Goal: Information Seeking & Learning: Find specific fact

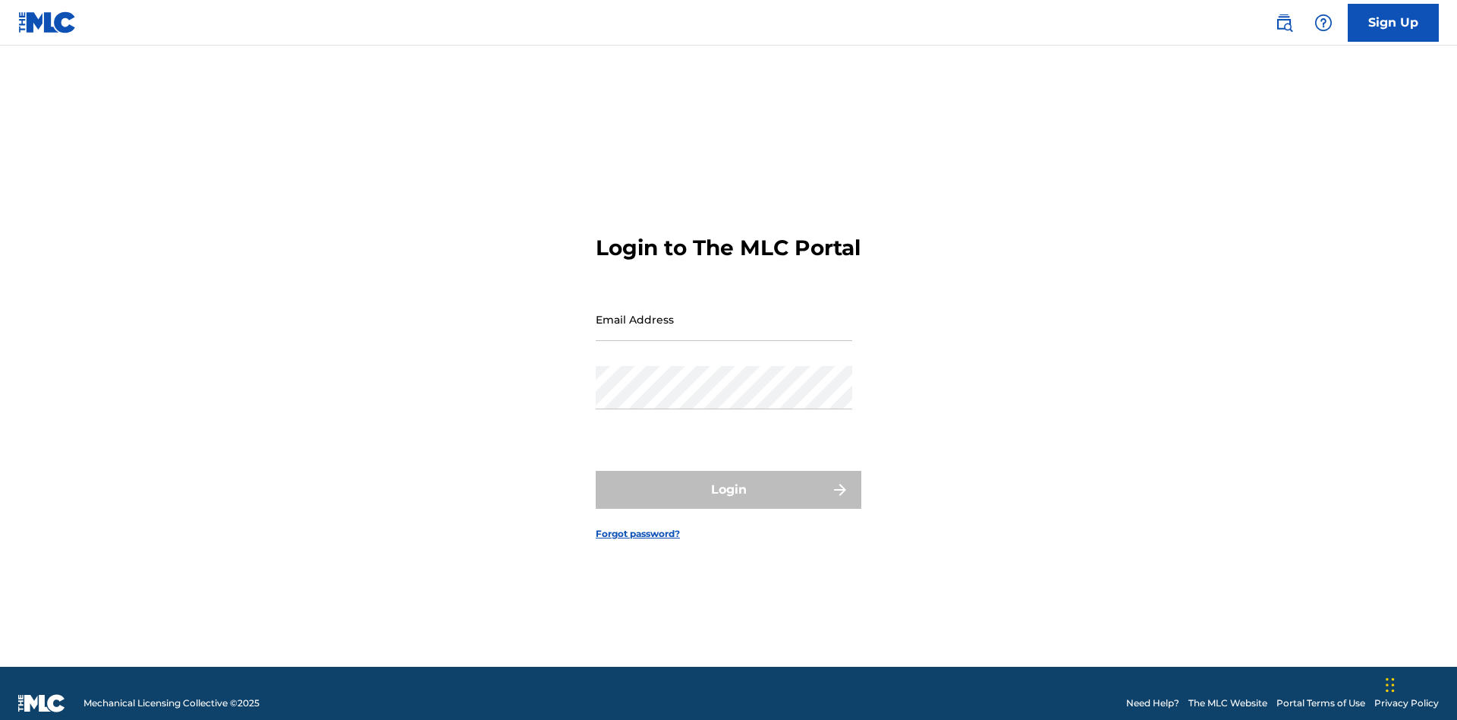
scroll to position [20, 0]
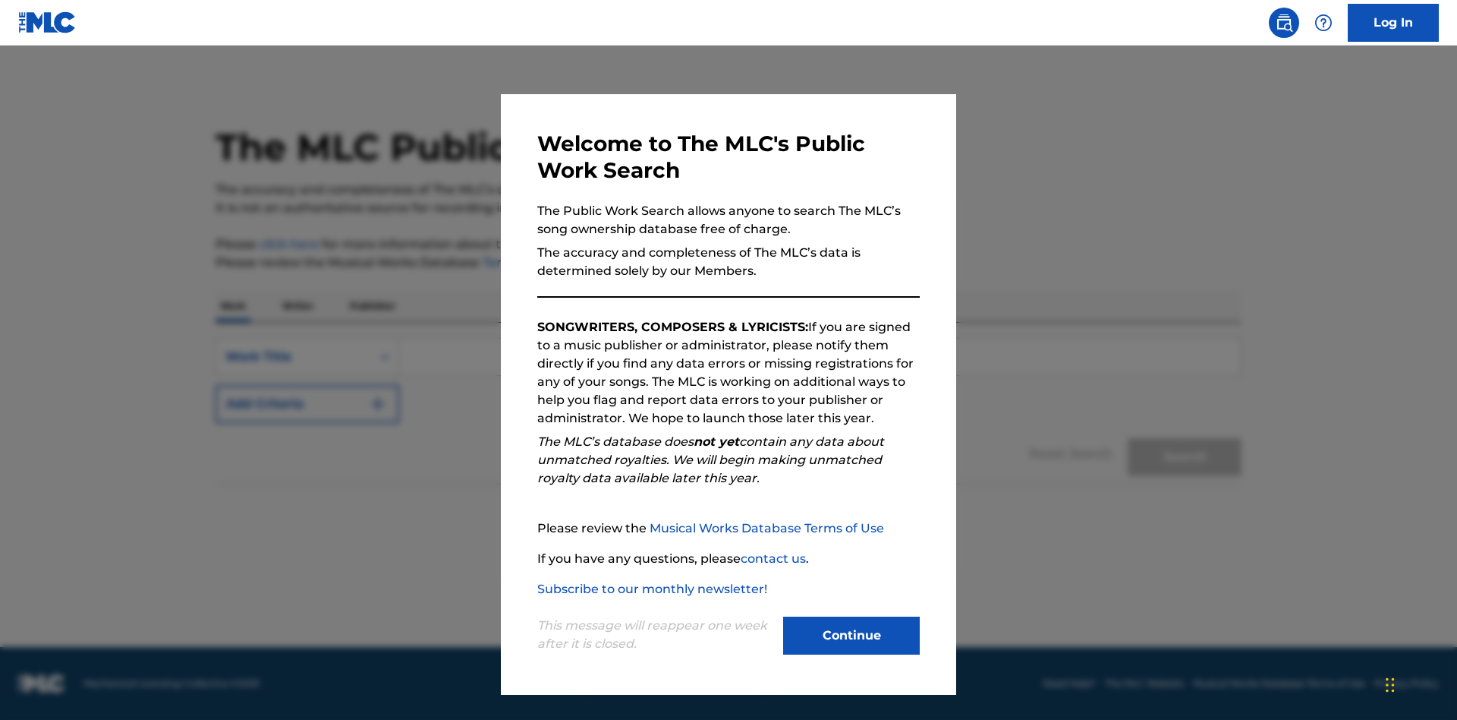
click at [852, 635] on button "Continue" at bounding box center [851, 635] width 137 height 38
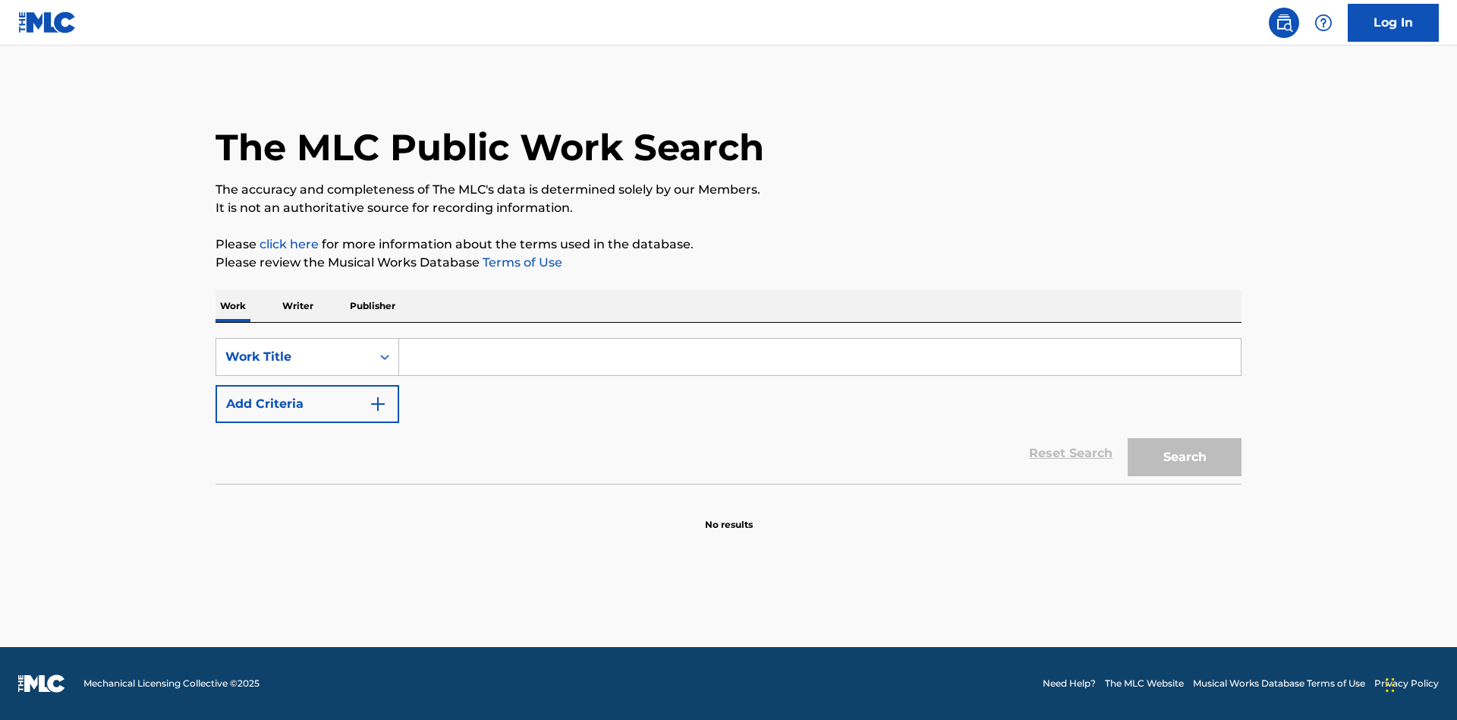
click at [298, 306] on p "Writer" at bounding box center [298, 306] width 40 height 32
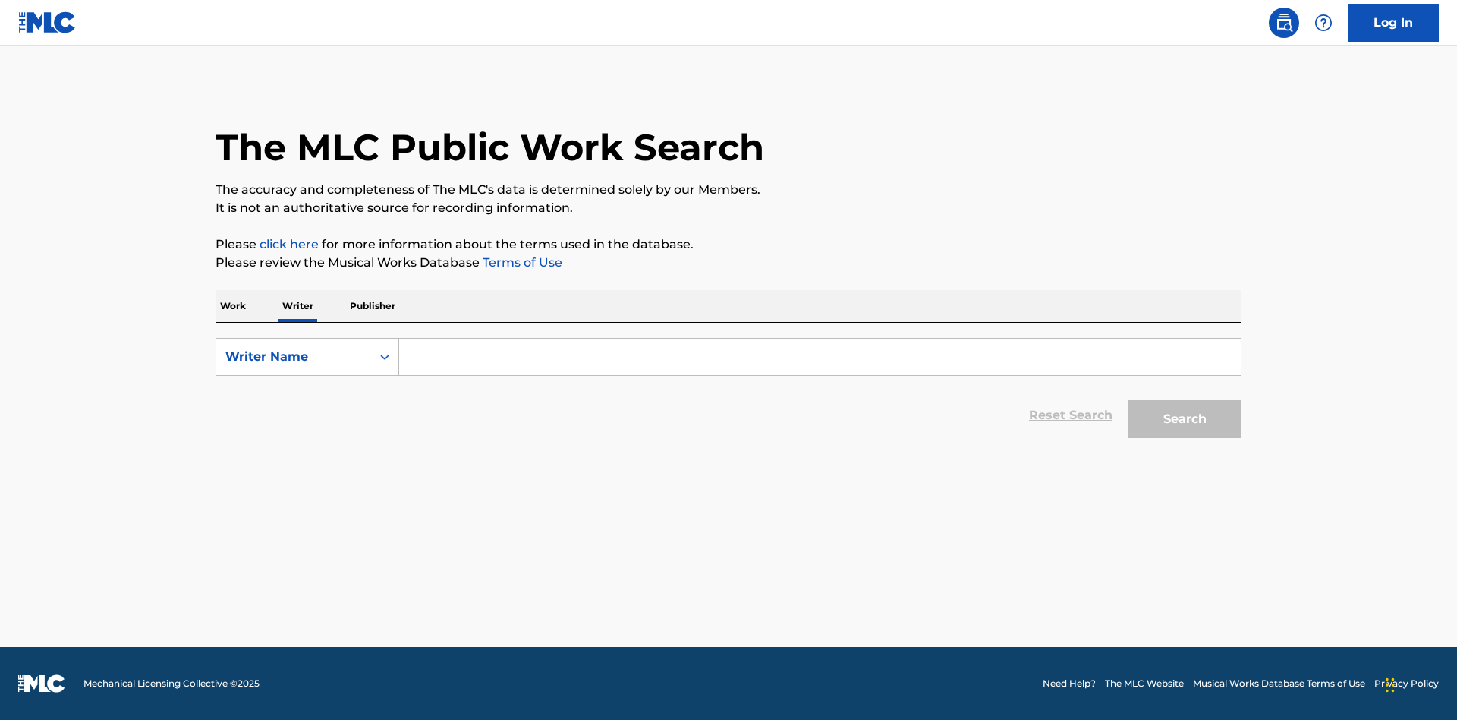
click at [820, 357] on input "Search Form" at bounding box center [820, 357] width 842 height 36
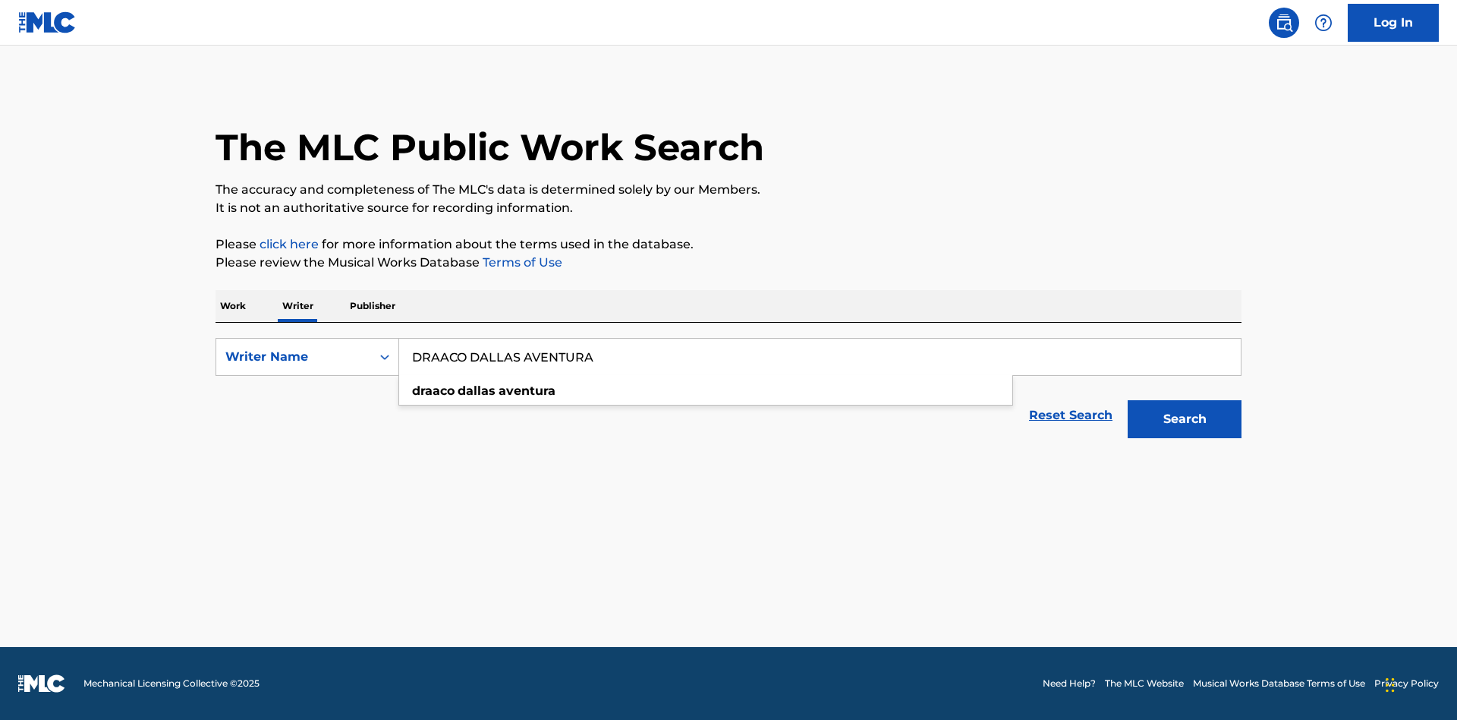
type input "DRAACO DALLAS AVENTURA"
click at [1185, 419] on button "Search" at bounding box center [1185, 419] width 114 height 38
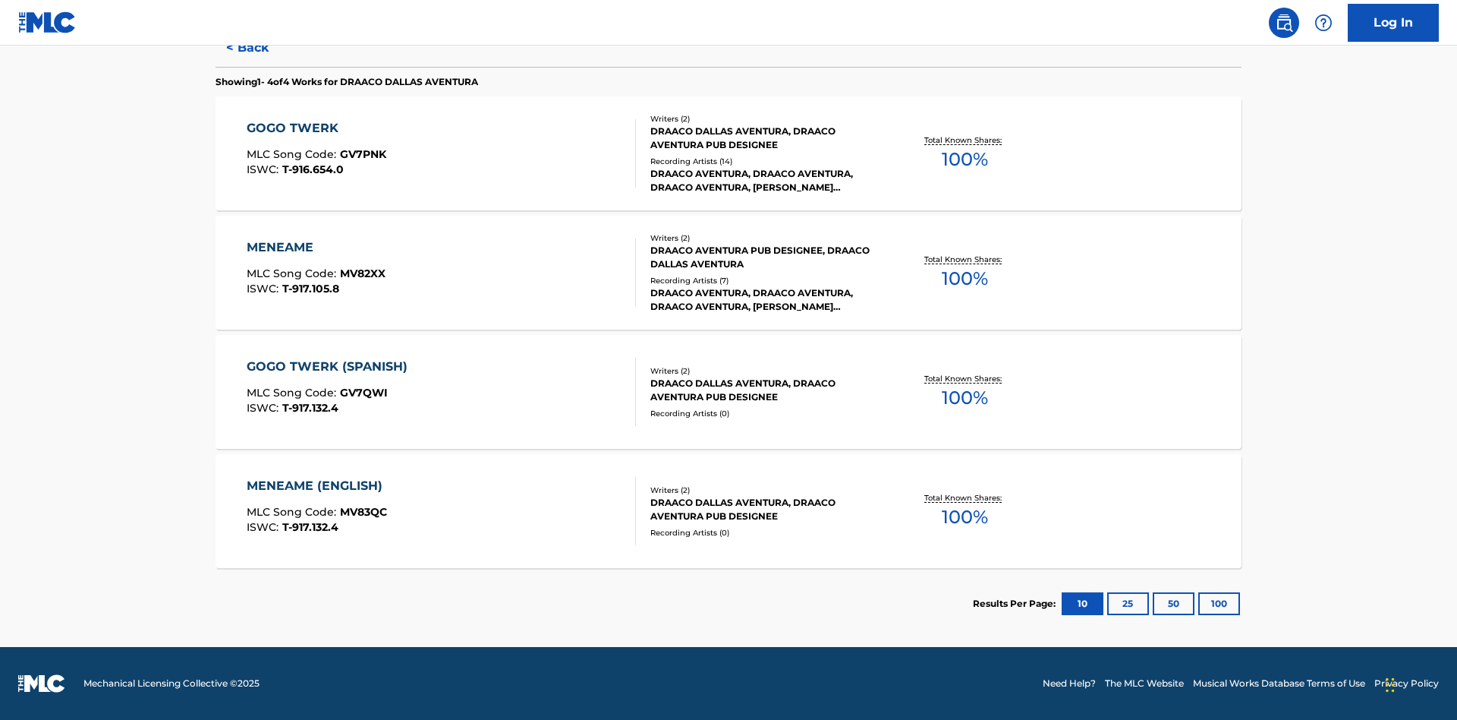
scroll to position [417, 0]
click at [315, 247] on div "MENEAME" at bounding box center [316, 247] width 139 height 18
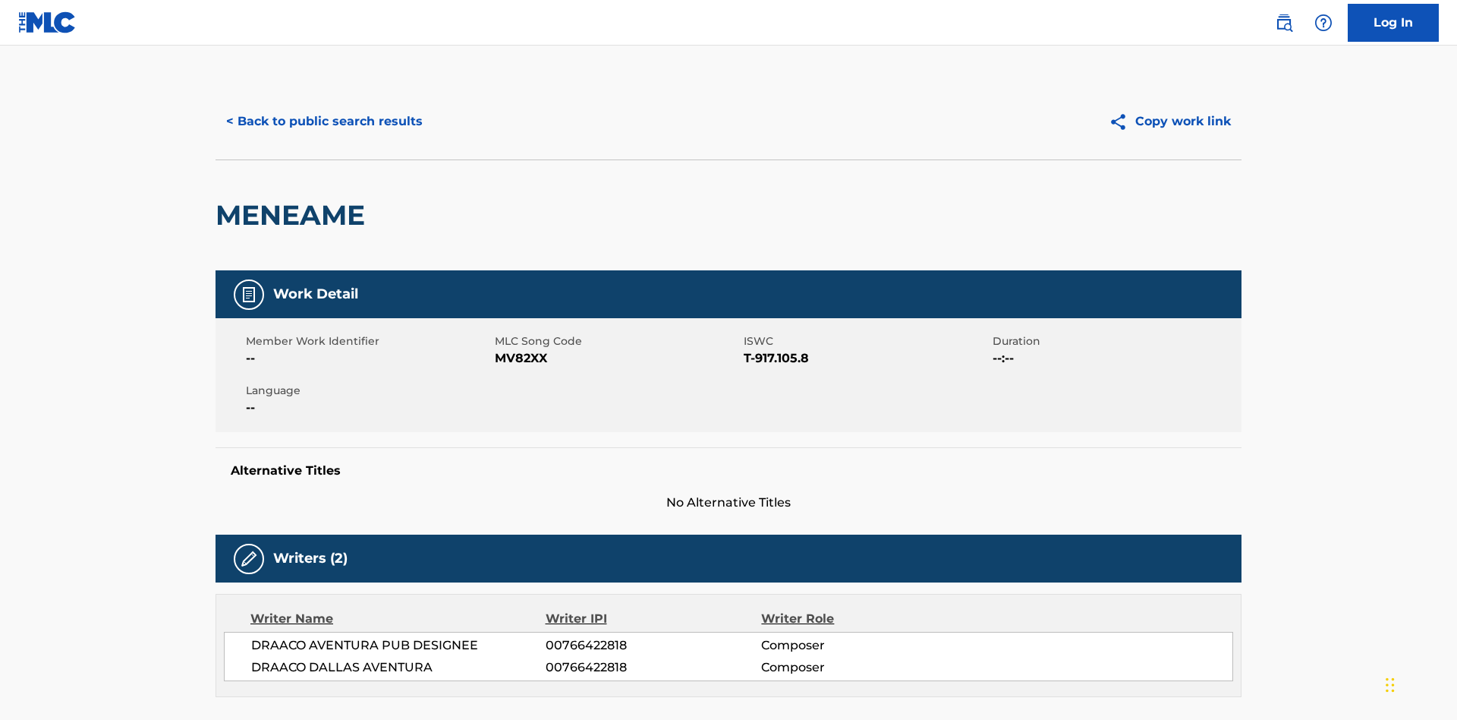
scroll to position [258, 0]
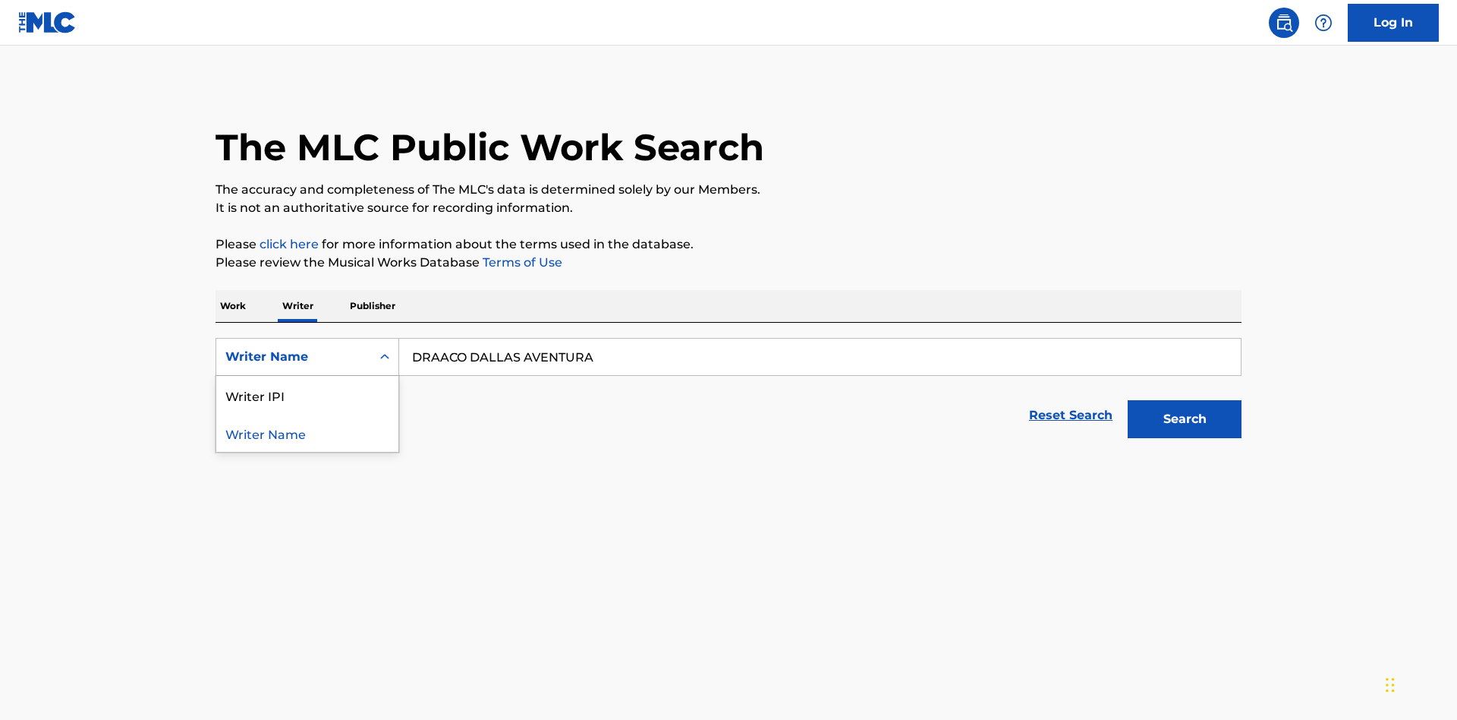
scroll to position [251, 0]
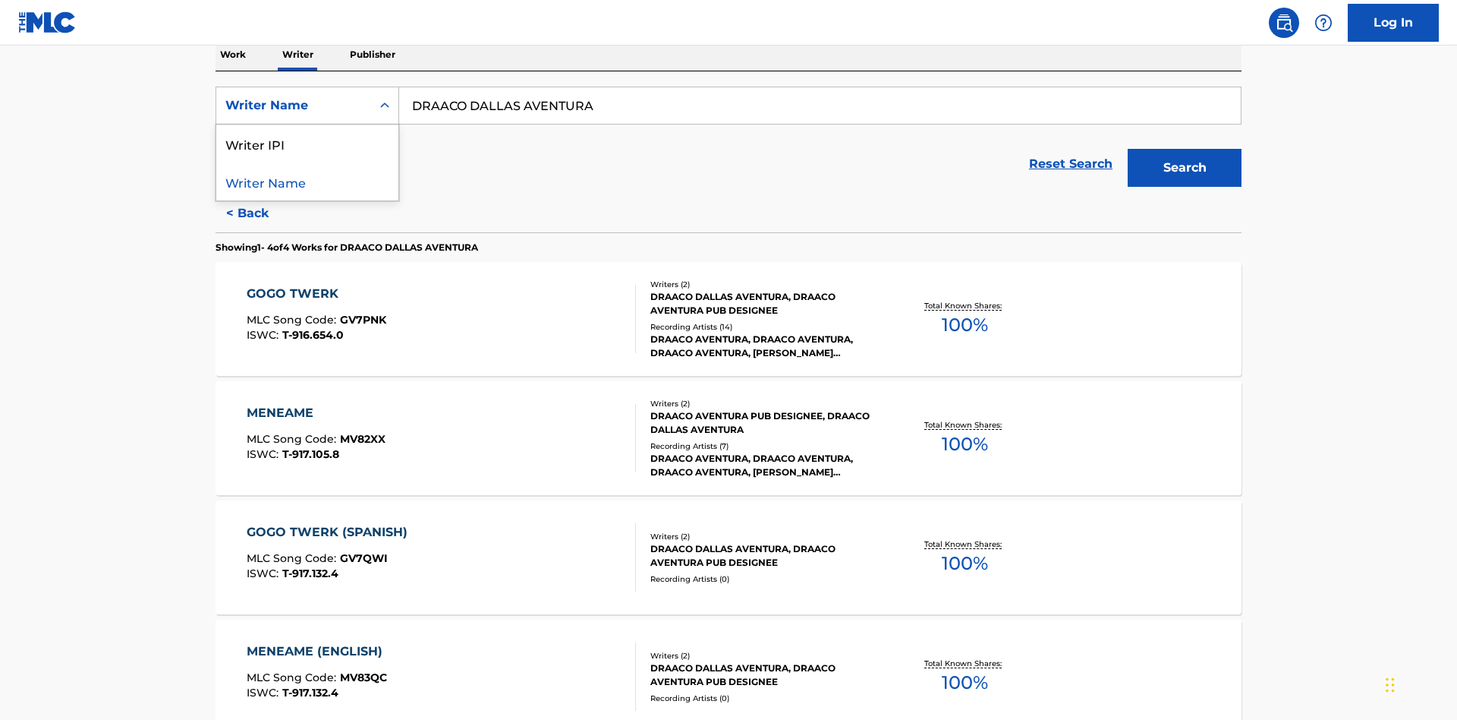
click at [307, 143] on div "Writer IPI" at bounding box center [307, 143] width 182 height 38
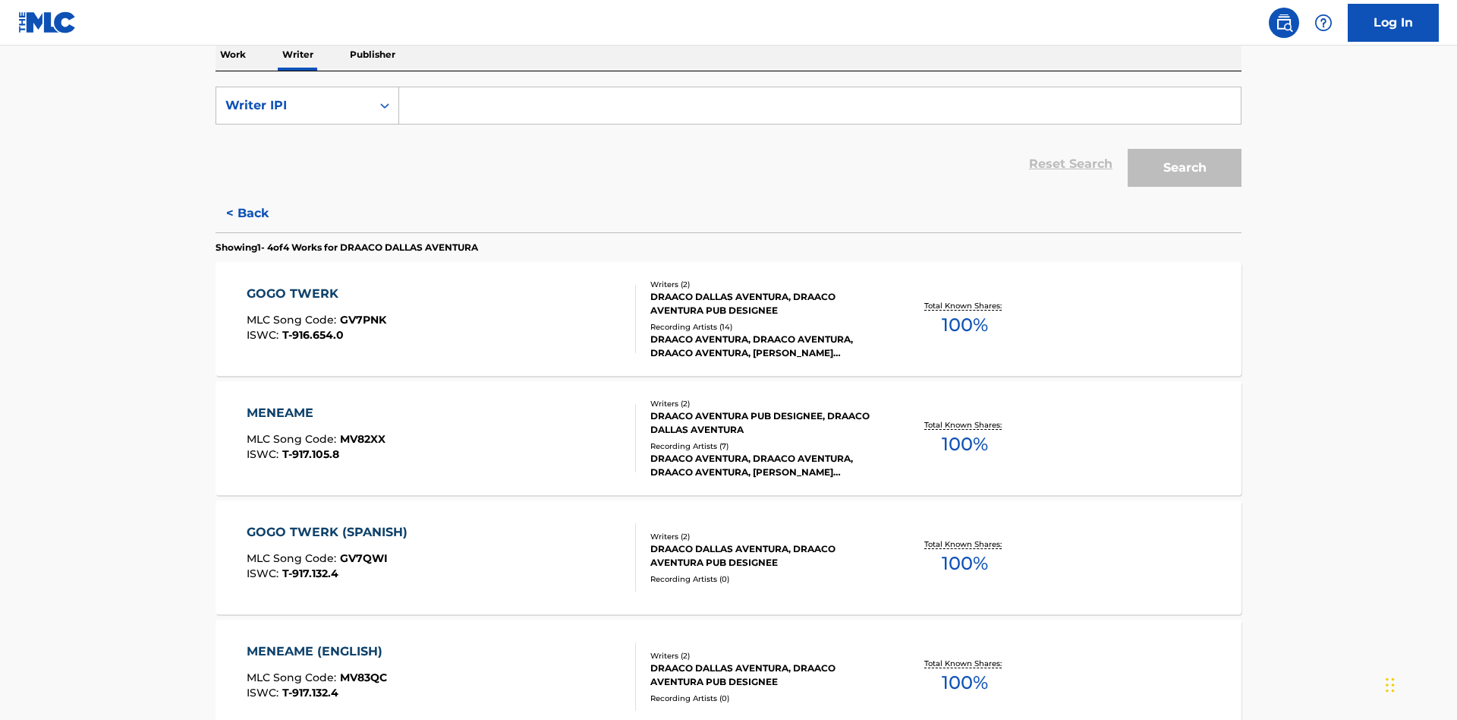
scroll to position [247, 0]
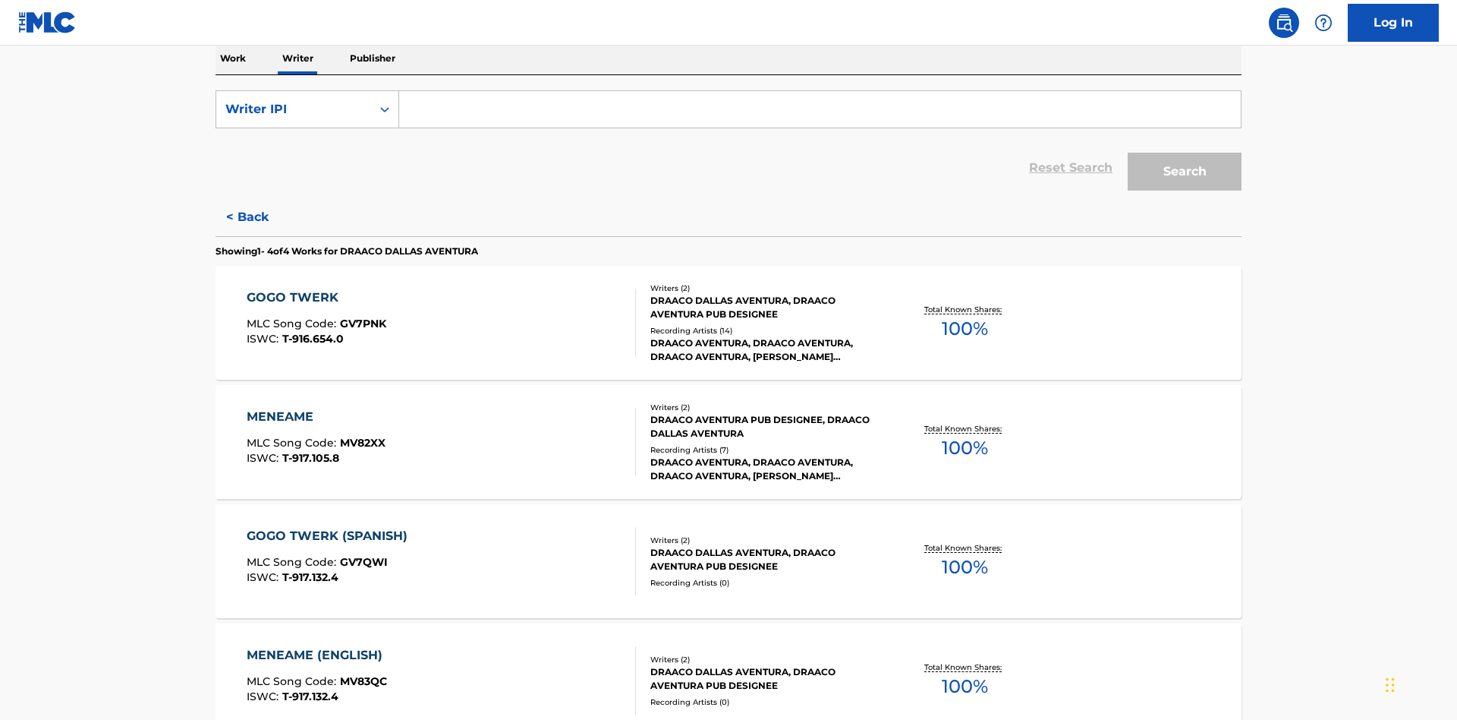
click at [820, 109] on input "Search Form" at bounding box center [820, 109] width 842 height 36
type input "00766422818"
click at [1185, 153] on button "Search" at bounding box center [1185, 172] width 114 height 38
